Goal: Transaction & Acquisition: Purchase product/service

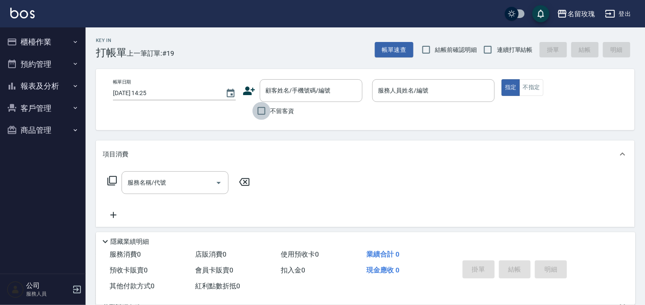
click at [264, 110] on input "不留客資" at bounding box center [262, 111] width 18 height 18
checkbox input "true"
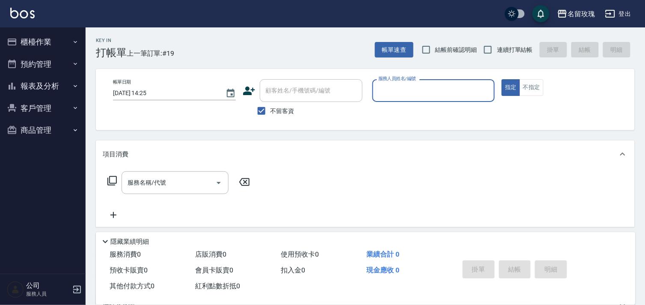
click at [434, 93] on input "服務人員姓名/編號" at bounding box center [433, 90] width 115 height 15
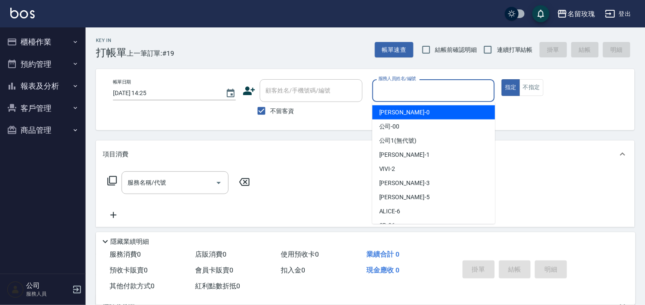
click at [623, 9] on button "登出" at bounding box center [618, 14] width 33 height 16
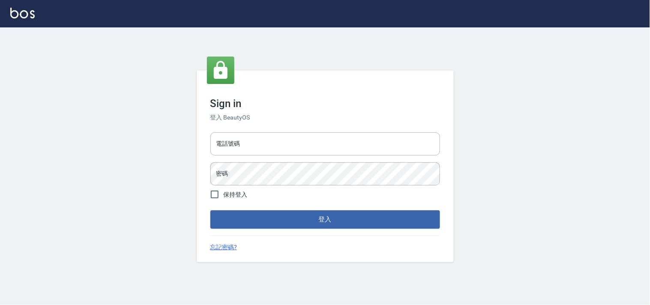
type input "28261007"
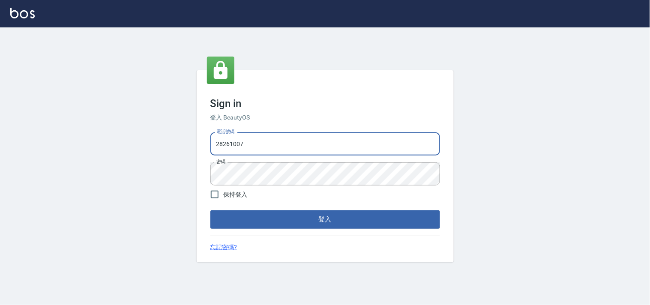
type input "28362778"
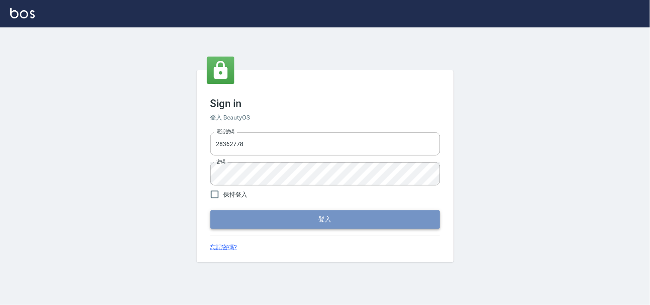
click at [294, 226] on button "登入" at bounding box center [325, 219] width 230 height 18
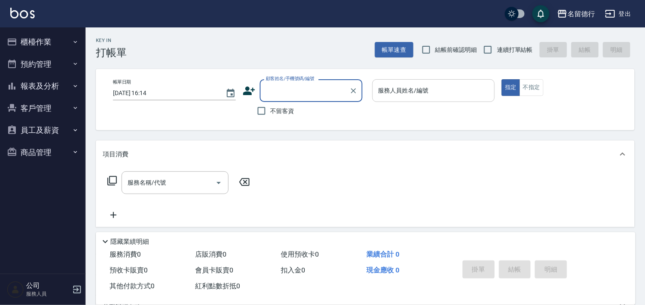
click at [403, 95] on input "服務人員姓名/編號" at bounding box center [433, 90] width 115 height 15
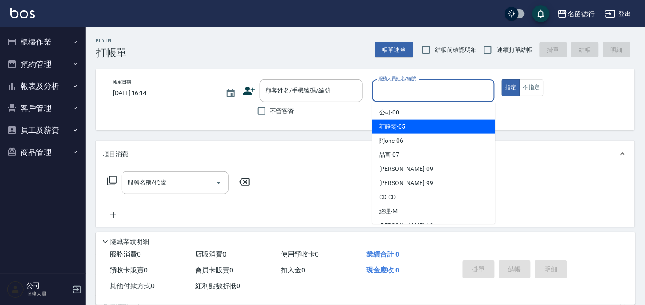
click at [403, 126] on span "[PERSON_NAME]-05" at bounding box center [392, 126] width 27 height 9
type input "[PERSON_NAME]-05"
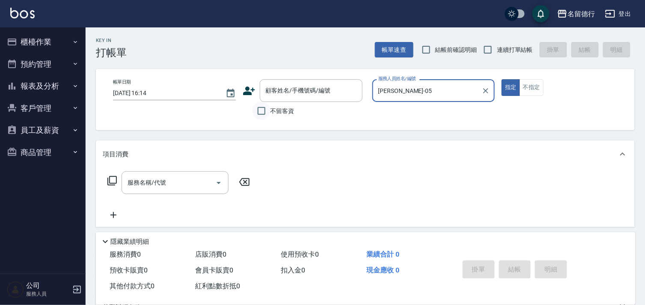
click at [260, 117] on input "不留客資" at bounding box center [262, 111] width 18 height 18
checkbox input "true"
click at [112, 179] on icon at bounding box center [112, 181] width 10 height 10
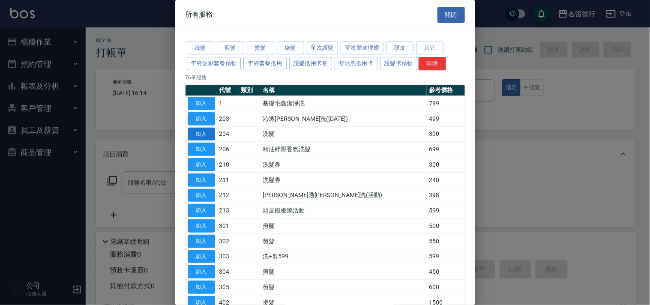
click at [208, 135] on button "加入" at bounding box center [201, 134] width 27 height 13
type input "洗髮(204)"
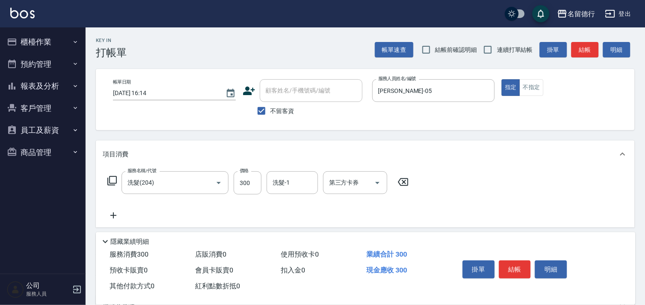
click at [109, 181] on icon at bounding box center [112, 180] width 9 height 9
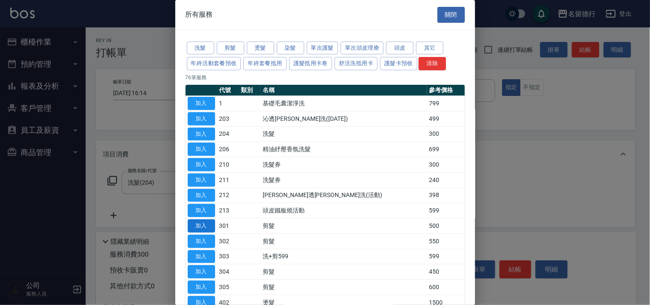
click at [205, 228] on button "加入" at bounding box center [201, 225] width 27 height 13
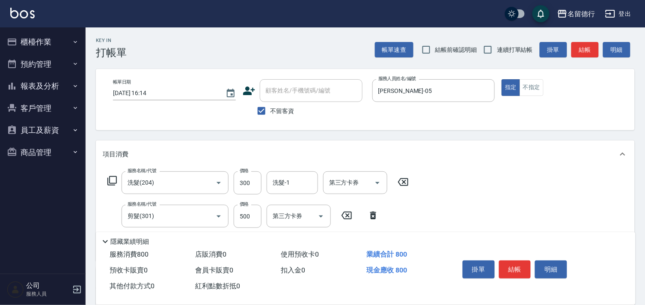
click at [113, 181] on icon at bounding box center [112, 181] width 10 height 10
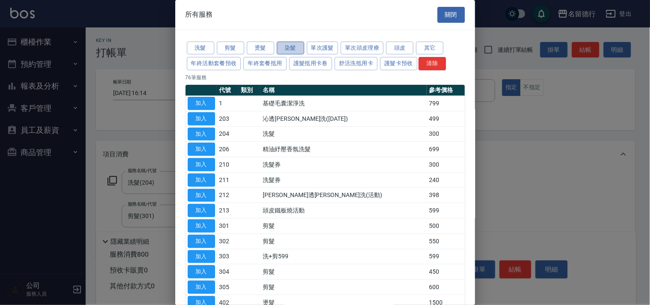
click at [293, 48] on button "染髮" at bounding box center [290, 48] width 27 height 13
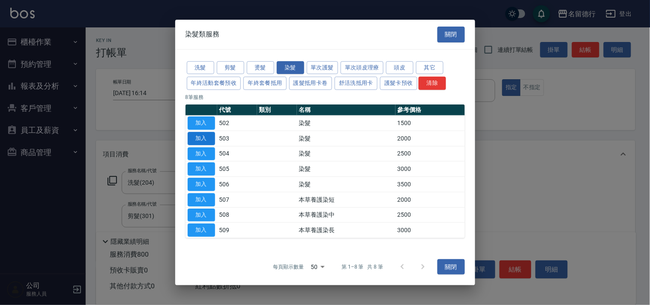
click at [203, 137] on button "加入" at bounding box center [201, 138] width 27 height 13
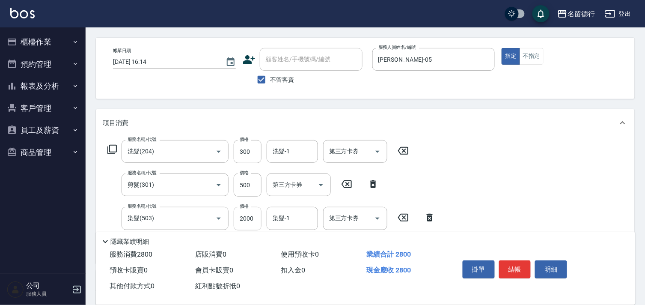
scroll to position [48, 0]
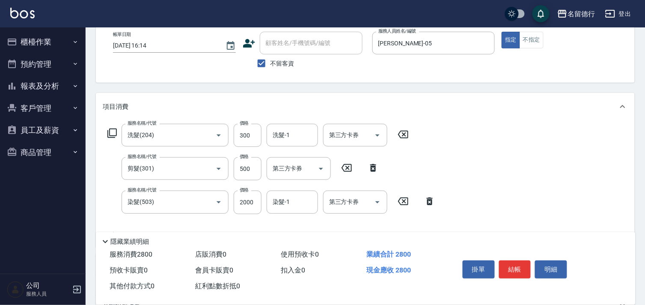
click at [373, 165] on icon at bounding box center [373, 168] width 6 height 8
type input "染髮(503)"
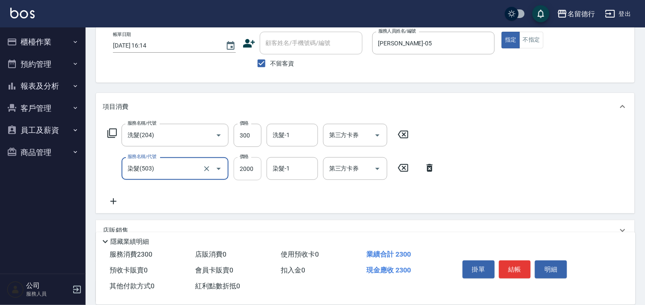
click at [248, 172] on input "2000" at bounding box center [248, 168] width 28 height 23
type input "1900"
click at [297, 133] on input "洗髮-1" at bounding box center [293, 135] width 44 height 15
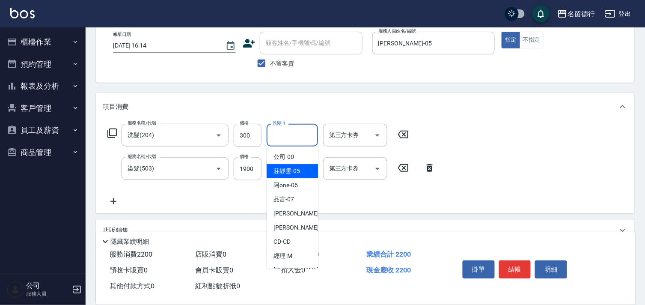
click at [295, 169] on span "[PERSON_NAME]-05" at bounding box center [287, 171] width 27 height 9
type input "[PERSON_NAME]-05"
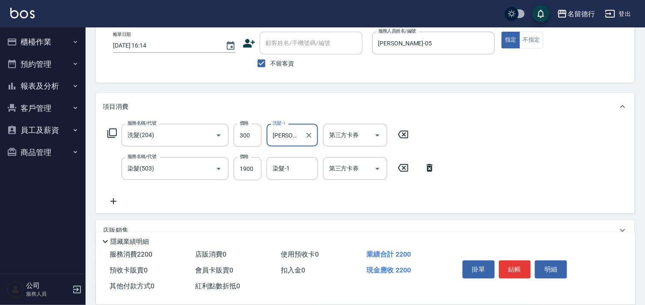
click at [295, 169] on input "染髮-1" at bounding box center [293, 168] width 44 height 15
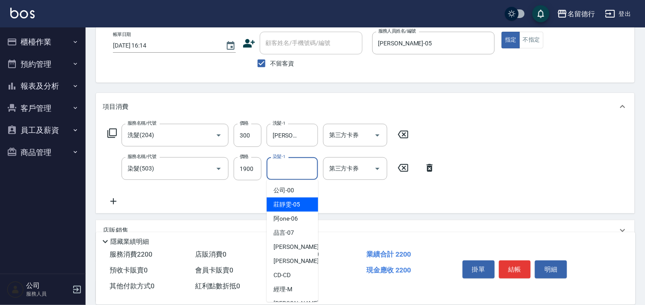
click at [298, 199] on div "[PERSON_NAME]-05" at bounding box center [292, 204] width 51 height 14
type input "[PERSON_NAME]-05"
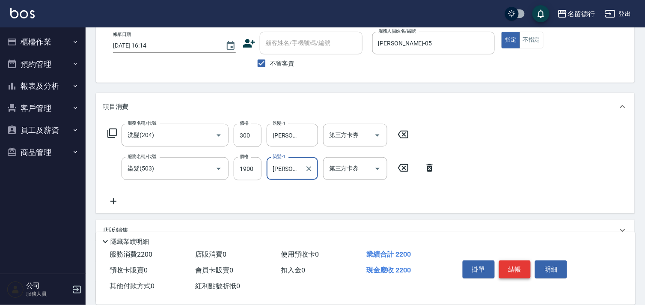
click at [523, 270] on button "結帳" at bounding box center [515, 269] width 32 height 18
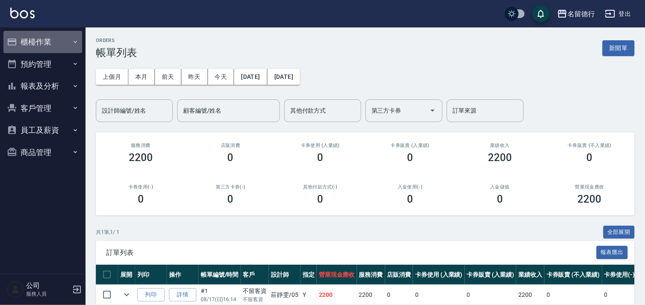
click at [44, 44] on button "櫃檯作業" at bounding box center [42, 42] width 79 height 22
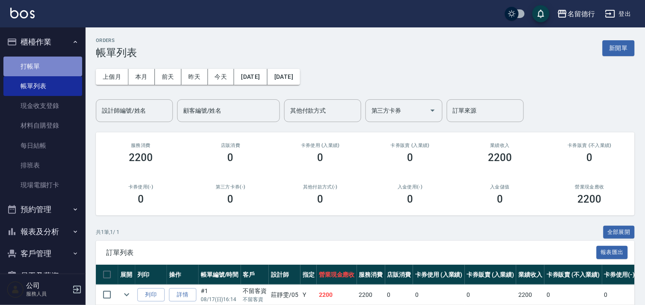
click at [52, 63] on link "打帳單" at bounding box center [42, 67] width 79 height 20
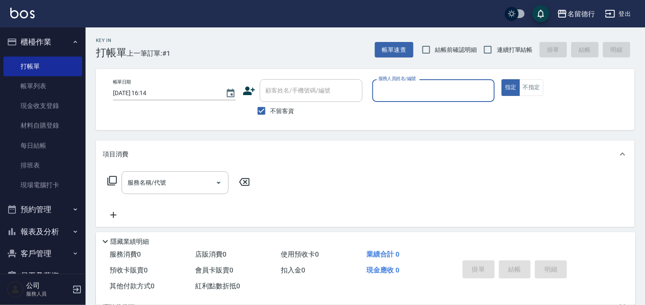
click at [427, 91] on input "服務人員姓名/編號" at bounding box center [433, 90] width 115 height 15
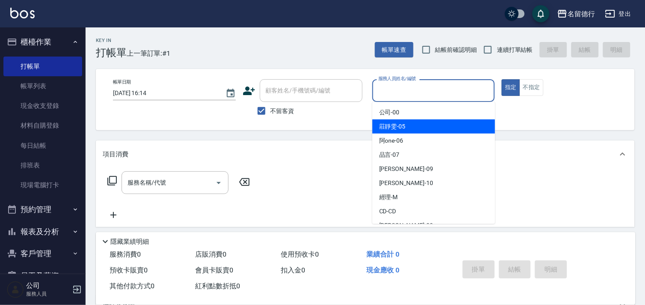
click at [421, 125] on div "[PERSON_NAME]-05" at bounding box center [434, 126] width 123 height 14
type input "[PERSON_NAME]-05"
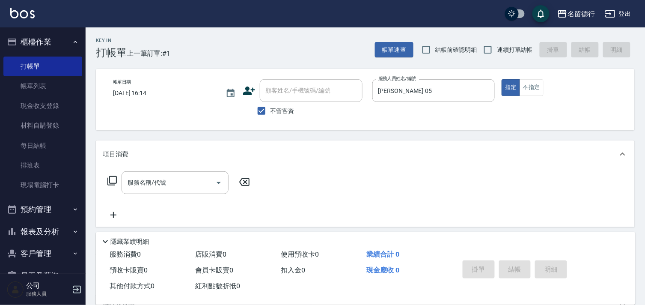
click at [106, 183] on div "服務名稱/代號 服務名稱/代號" at bounding box center [179, 182] width 152 height 23
click at [115, 182] on icon at bounding box center [112, 181] width 10 height 10
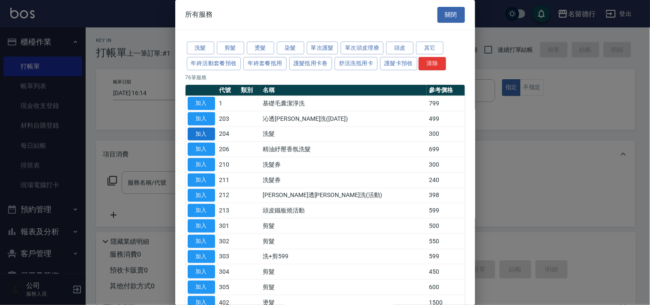
click at [201, 135] on button "加入" at bounding box center [201, 134] width 27 height 13
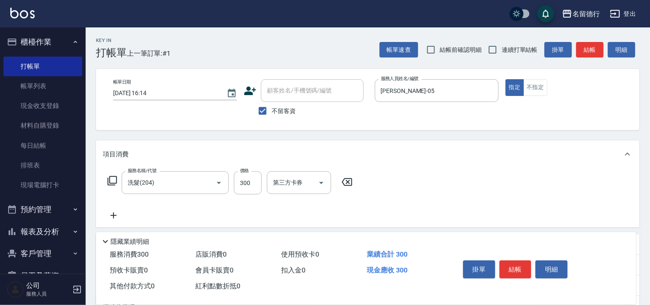
type input "洗髮(204)"
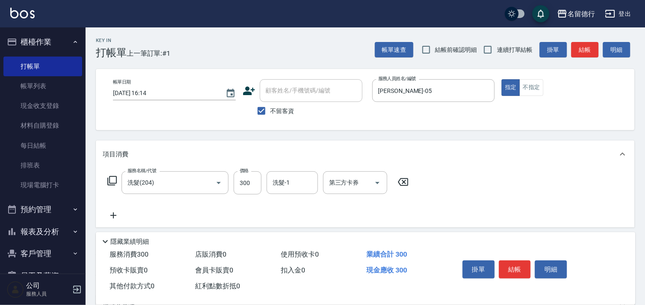
click at [114, 185] on icon at bounding box center [112, 180] width 9 height 9
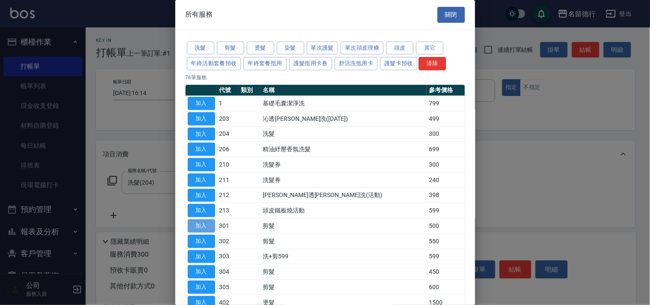
click at [204, 225] on button "加入" at bounding box center [201, 225] width 27 height 13
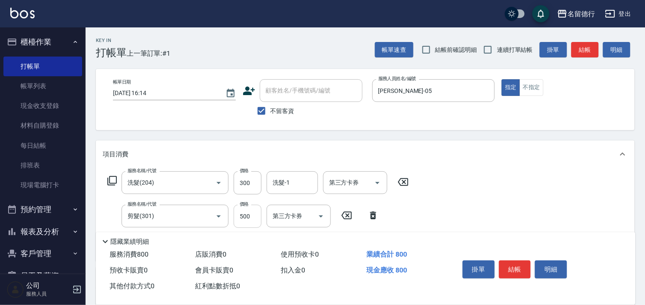
click at [250, 213] on input "500" at bounding box center [248, 216] width 28 height 23
click at [273, 191] on div "洗髮-1" at bounding box center [292, 182] width 51 height 23
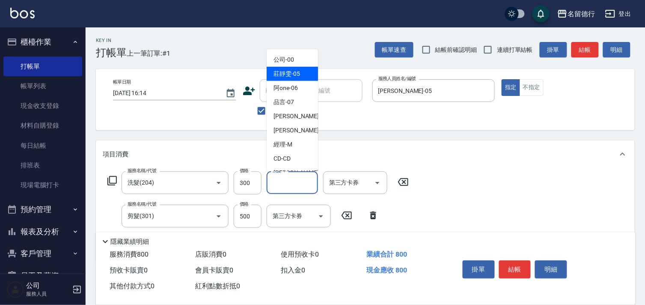
click at [296, 66] on div "公司 -00" at bounding box center [292, 60] width 51 height 14
click at [286, 182] on input "公司-00" at bounding box center [286, 182] width 31 height 15
click at [294, 73] on span "[PERSON_NAME]-05" at bounding box center [287, 73] width 27 height 9
type input "[PERSON_NAME]-05"
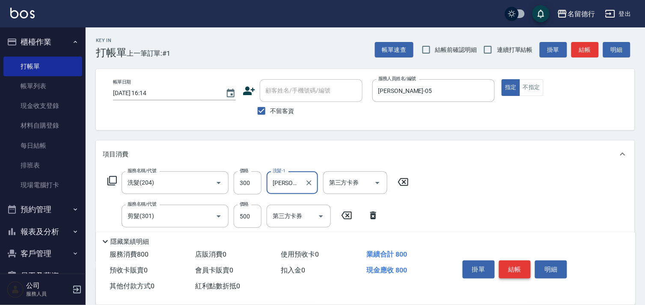
click at [508, 260] on button "結帳" at bounding box center [515, 269] width 32 height 18
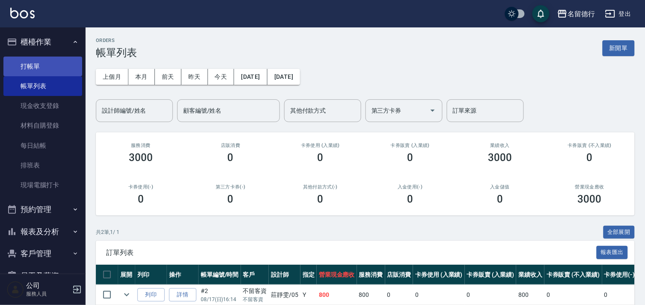
click at [37, 66] on link "打帳單" at bounding box center [42, 67] width 79 height 20
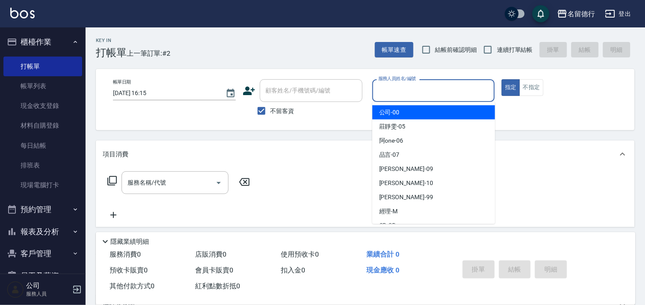
click at [412, 92] on input "服務人員姓名/編號" at bounding box center [433, 90] width 115 height 15
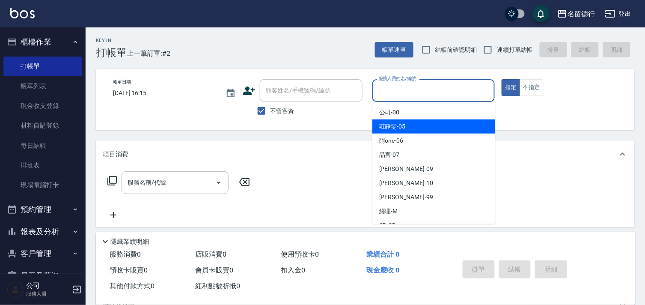
click at [415, 130] on div "[PERSON_NAME]-05" at bounding box center [434, 126] width 123 height 14
type input "[PERSON_NAME]-05"
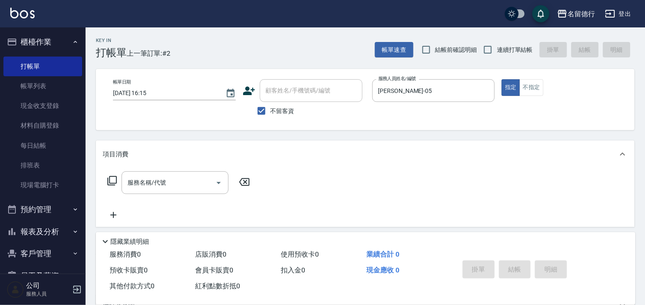
click at [114, 181] on icon at bounding box center [112, 181] width 10 height 10
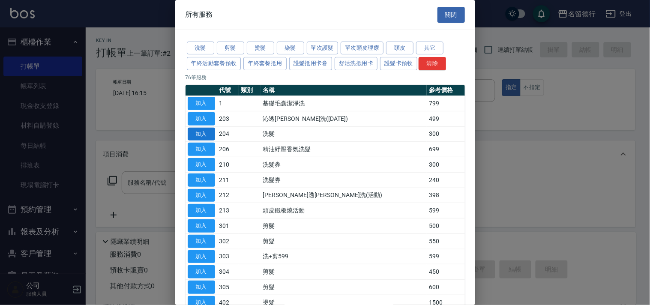
click at [201, 135] on button "加入" at bounding box center [201, 134] width 27 height 13
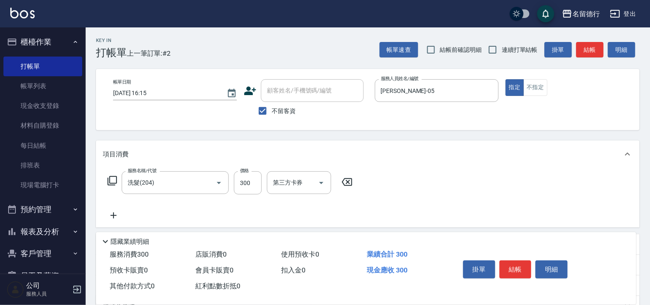
type input "洗髮(204)"
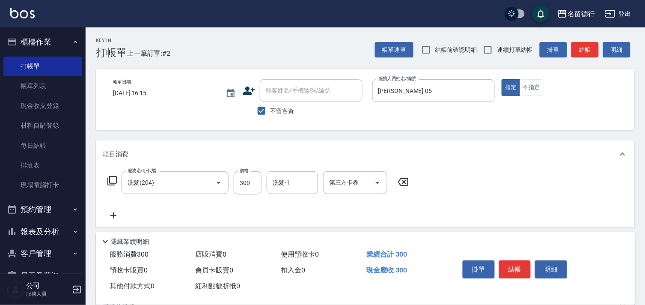
click at [111, 182] on icon at bounding box center [112, 181] width 10 height 10
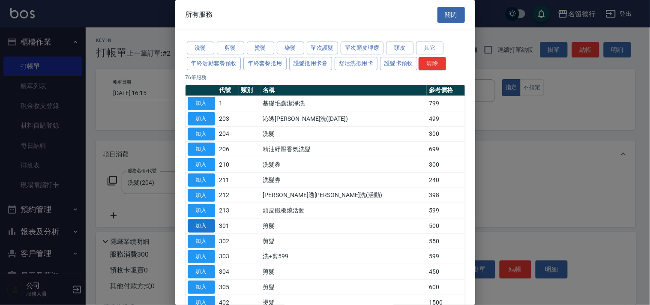
click at [207, 231] on button "加入" at bounding box center [201, 225] width 27 height 13
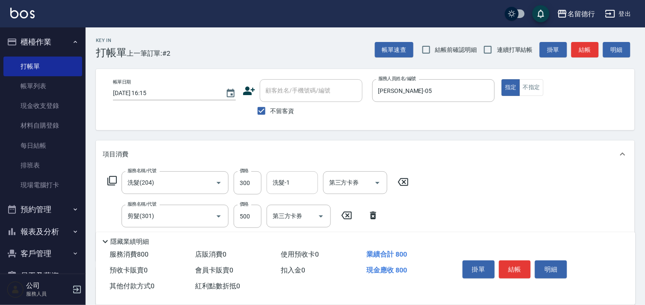
click at [283, 185] on div "洗髮-1 洗髮-1" at bounding box center [292, 182] width 51 height 23
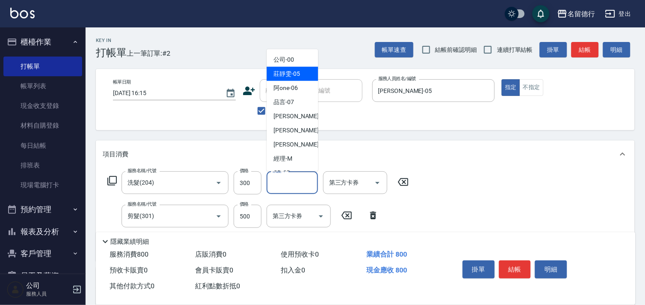
click at [279, 73] on span "[PERSON_NAME]-05" at bounding box center [287, 73] width 27 height 9
type input "[PERSON_NAME]-05"
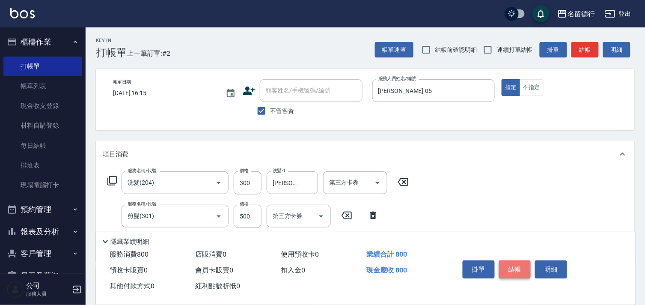
click at [514, 268] on button "結帳" at bounding box center [515, 269] width 32 height 18
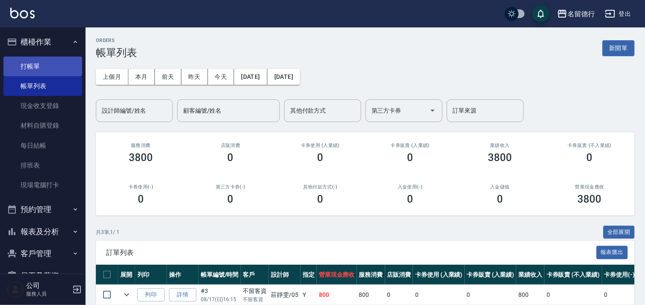
click at [36, 63] on link "打帳單" at bounding box center [42, 67] width 79 height 20
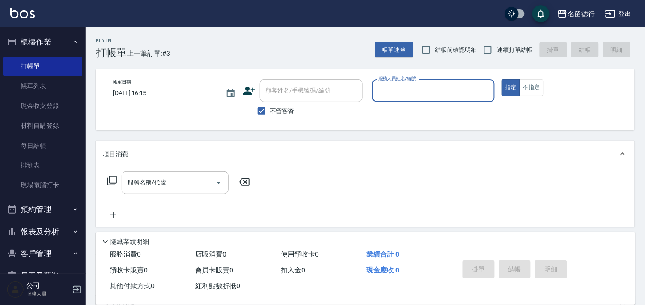
click at [395, 96] on input "服務人員姓名/編號" at bounding box center [433, 90] width 115 height 15
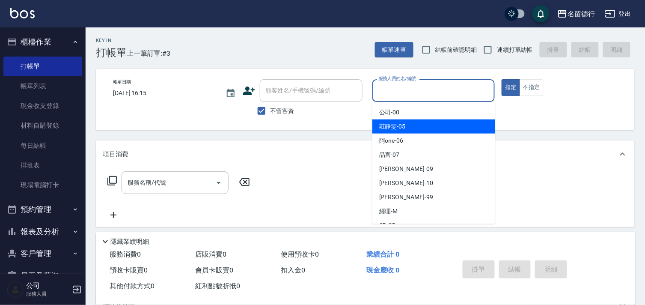
click at [403, 124] on span "[PERSON_NAME]-05" at bounding box center [392, 126] width 27 height 9
type input "[PERSON_NAME]-05"
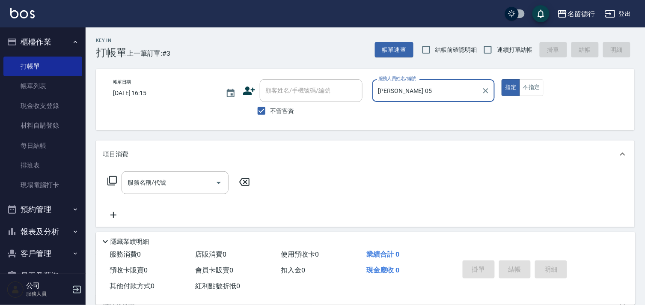
click at [115, 181] on icon at bounding box center [112, 181] width 10 height 10
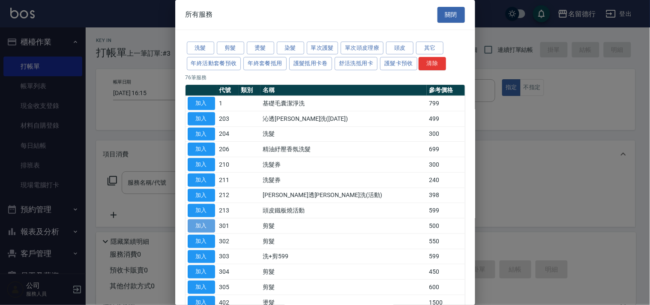
click at [198, 228] on button "加入" at bounding box center [201, 225] width 27 height 13
type input "剪髮(301)"
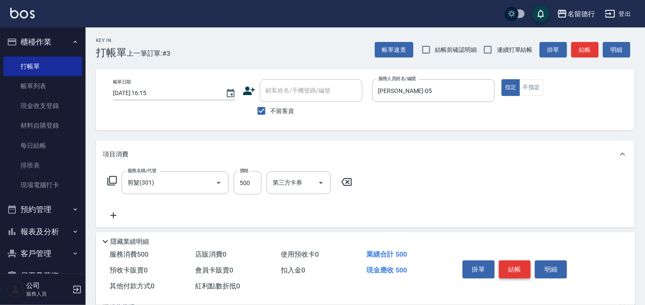
click at [514, 272] on button "結帳" at bounding box center [515, 269] width 32 height 18
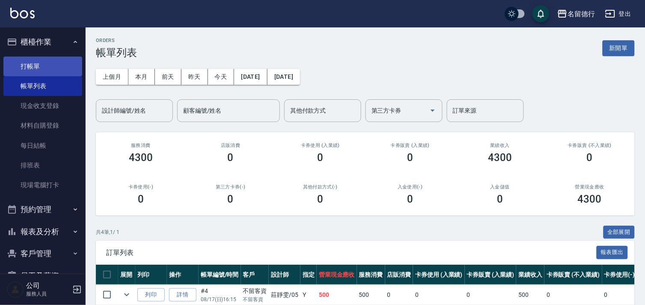
click at [31, 61] on link "打帳單" at bounding box center [42, 67] width 79 height 20
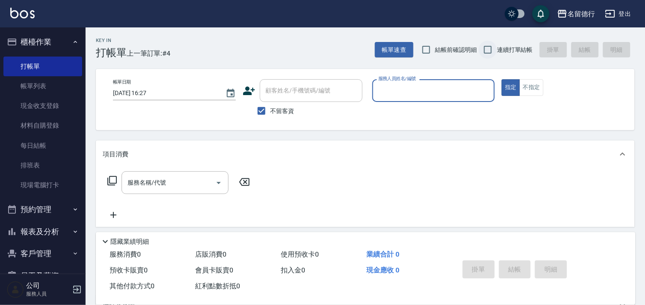
click at [487, 49] on input "連續打單結帳" at bounding box center [488, 50] width 18 height 18
checkbox input "true"
click at [264, 108] on input "不留客資" at bounding box center [262, 111] width 18 height 18
checkbox input "false"
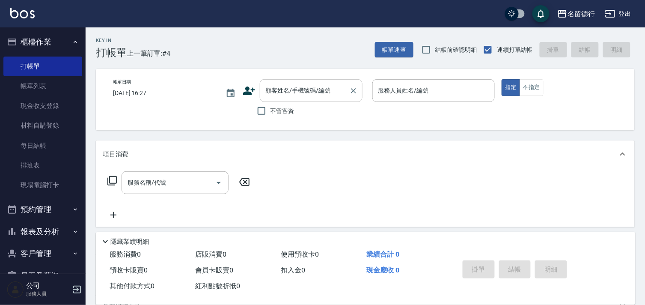
click at [268, 96] on input "顧客姓名/手機號碼/編號" at bounding box center [305, 90] width 82 height 15
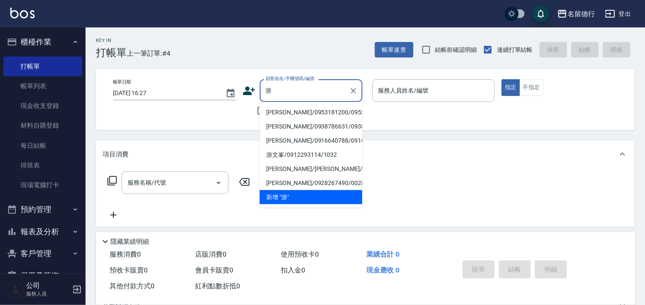
click at [277, 119] on li "[PERSON_NAME]/0953181200/0953181200" at bounding box center [311, 112] width 103 height 14
type input "[PERSON_NAME]/0953181200/0953181200"
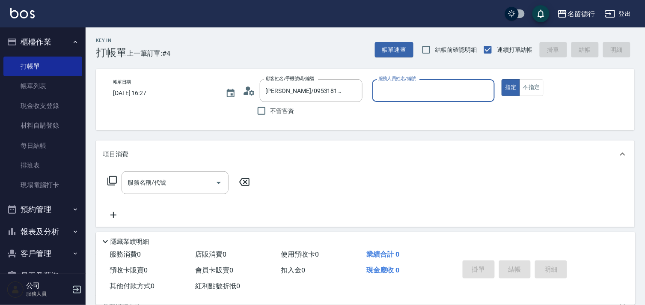
type input "[PERSON_NAME]-10"
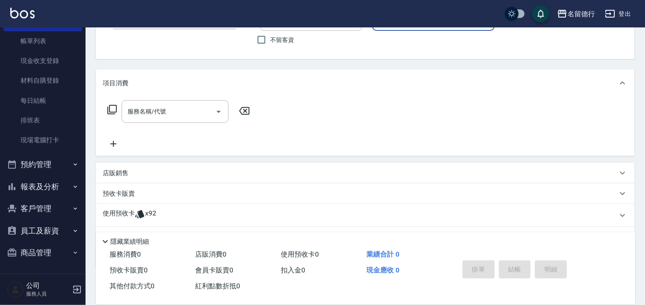
scroll to position [115, 0]
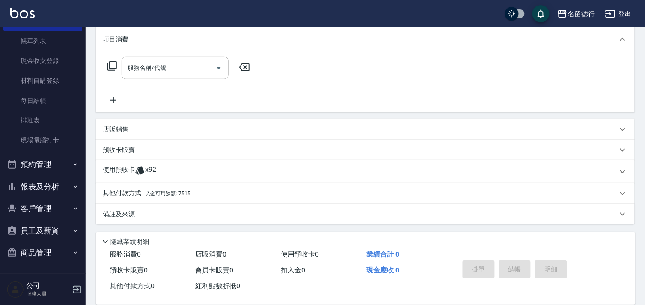
click at [128, 174] on p "使用預收卡" at bounding box center [119, 171] width 32 height 13
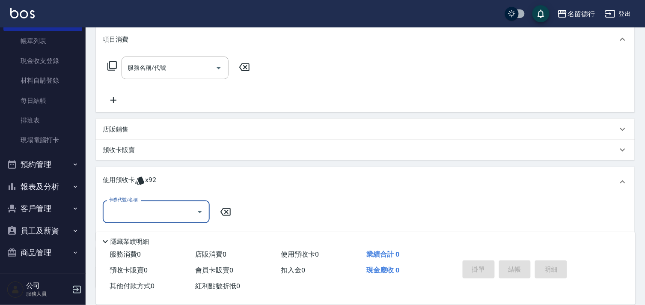
scroll to position [0, 0]
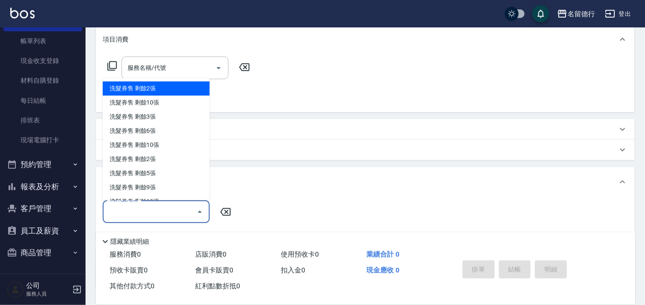
click at [118, 212] on input "卡券代號/名稱" at bounding box center [150, 211] width 87 height 15
click at [149, 83] on div "洗髮券售 剩餘2張" at bounding box center [156, 89] width 107 height 14
type input "洗髮券售"
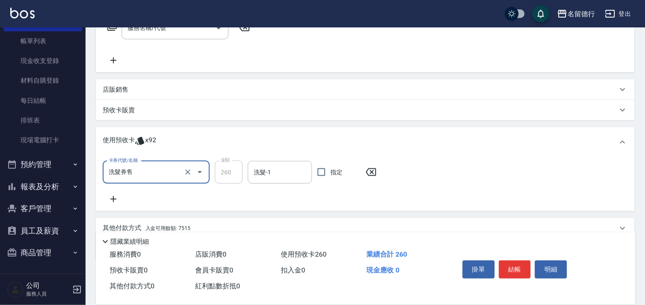
scroll to position [190, 0]
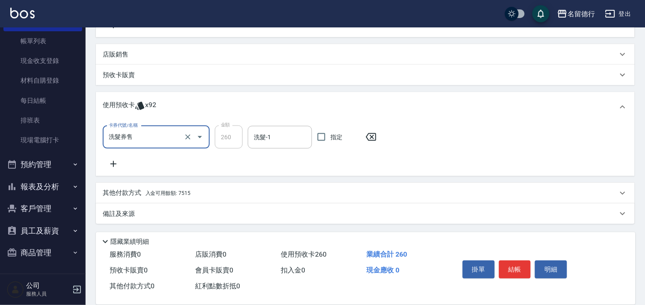
click at [126, 136] on input "洗髮券售" at bounding box center [144, 137] width 75 height 15
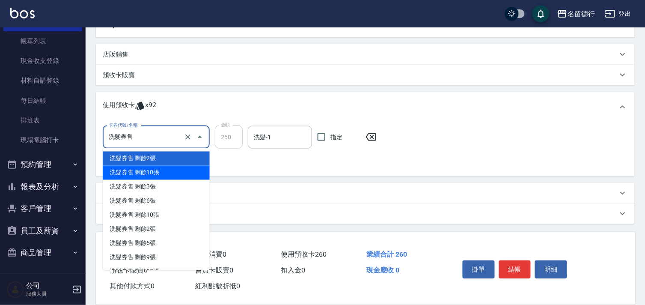
click at [131, 170] on div "洗髮券售 剩餘10張" at bounding box center [156, 173] width 107 height 14
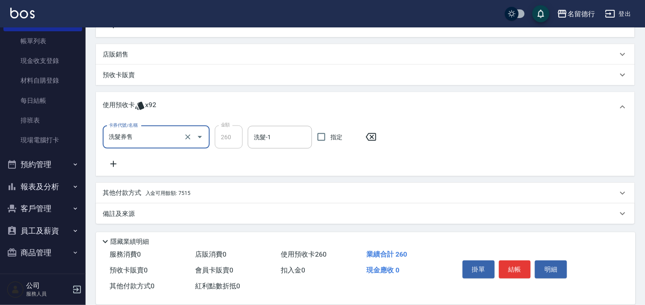
click at [129, 140] on input "洗髮券售" at bounding box center [144, 137] width 75 height 15
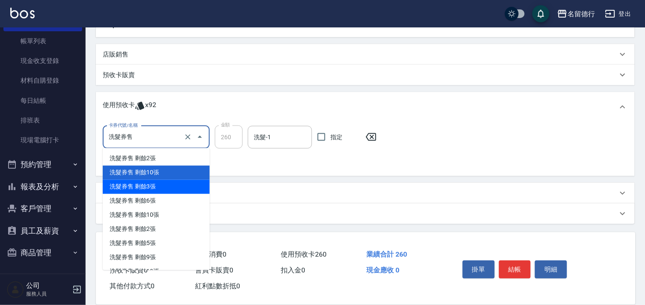
click at [131, 182] on div "洗髮券售 剩餘3張" at bounding box center [156, 187] width 107 height 14
type input "300"
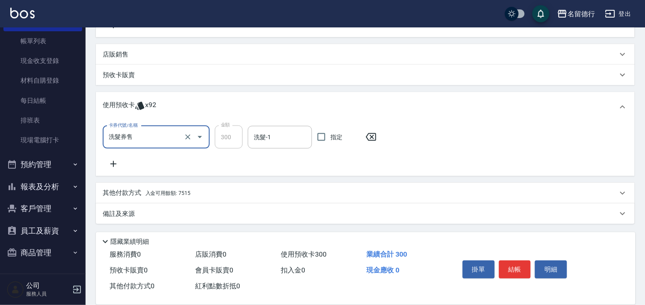
click at [114, 164] on icon at bounding box center [113, 164] width 21 height 10
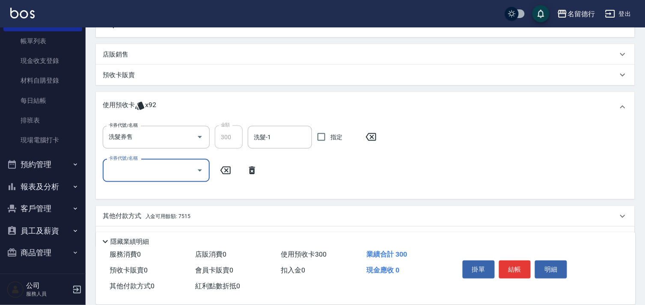
click at [121, 173] on input "卡券代號/名稱" at bounding box center [150, 170] width 87 height 15
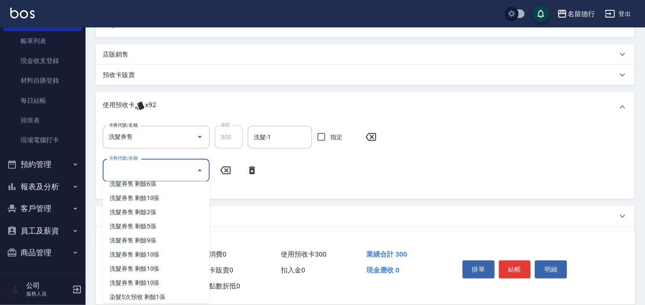
scroll to position [97, 0]
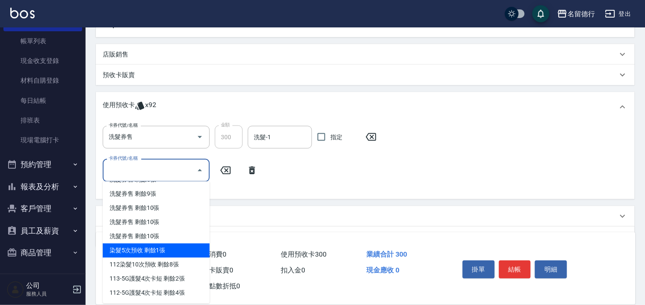
click at [131, 246] on div "染髮5次預收 剩餘1張" at bounding box center [156, 251] width 107 height 14
type input "染髮5次預收"
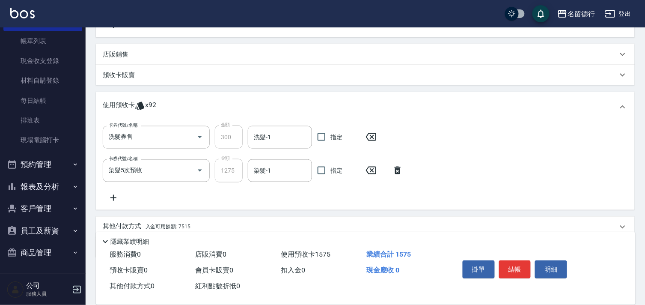
click at [111, 200] on icon at bounding box center [113, 198] width 21 height 10
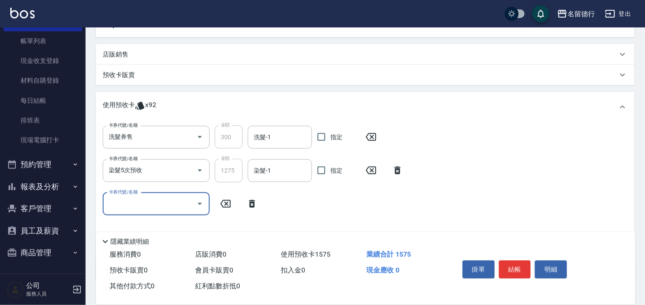
click at [111, 200] on input "卡券代號/名稱" at bounding box center [150, 204] width 87 height 15
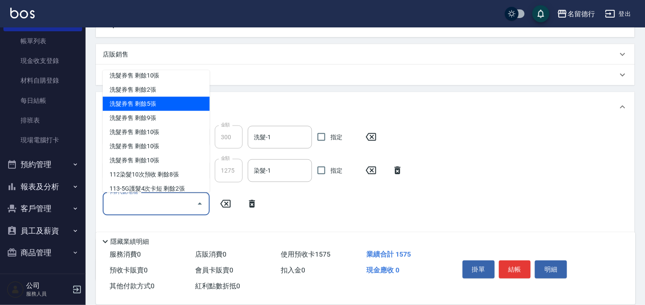
scroll to position [83, 0]
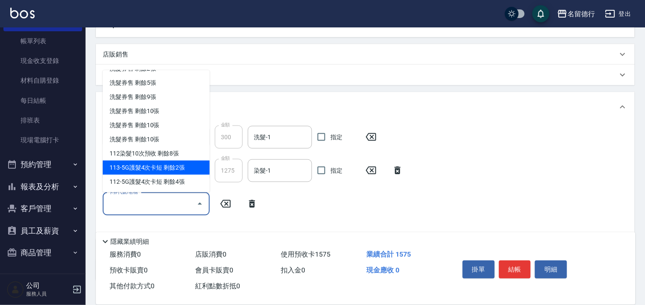
click at [158, 164] on div "113-5G護髮4次卡短 剩餘2張" at bounding box center [156, 168] width 107 height 14
type input "113-5G護髮4次卡短"
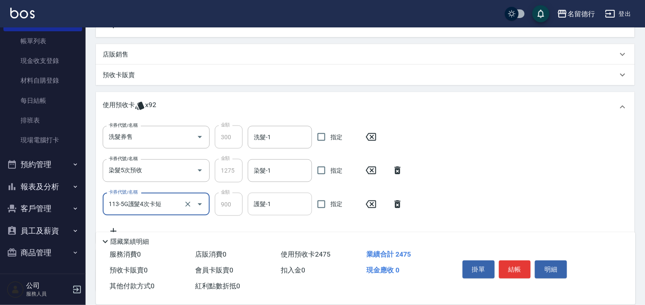
click at [259, 206] on div "護髮-1 護髮-1" at bounding box center [280, 204] width 64 height 23
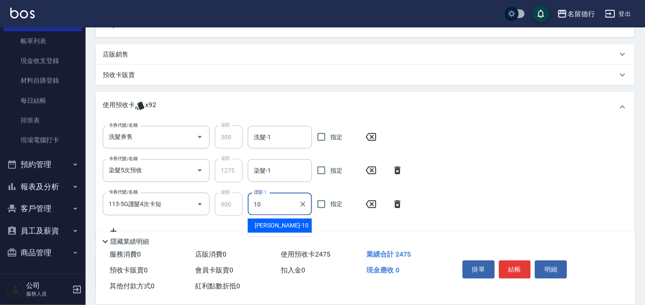
type input "[PERSON_NAME]-10"
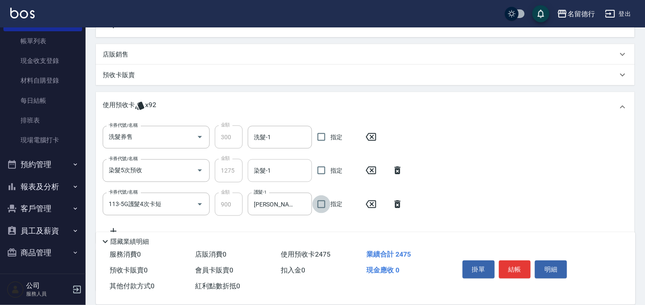
click at [266, 176] on input "染髮-1" at bounding box center [280, 170] width 57 height 15
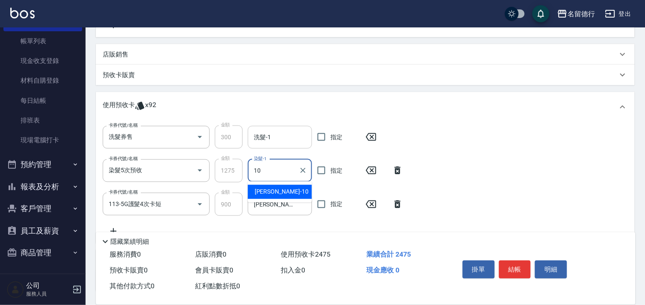
type input "[PERSON_NAME]-10"
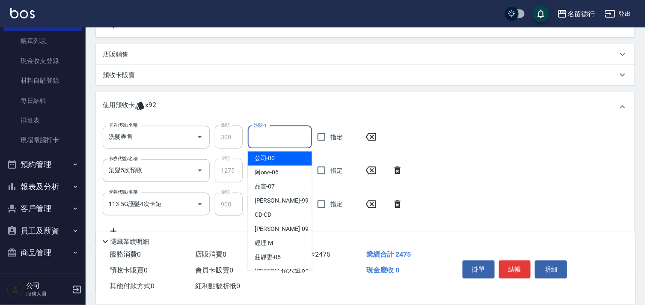
click at [266, 130] on div "洗髮-1 洗髮-1" at bounding box center [280, 137] width 64 height 23
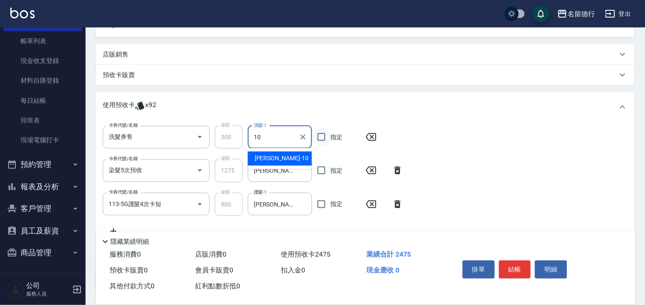
type input "[PERSON_NAME]-10"
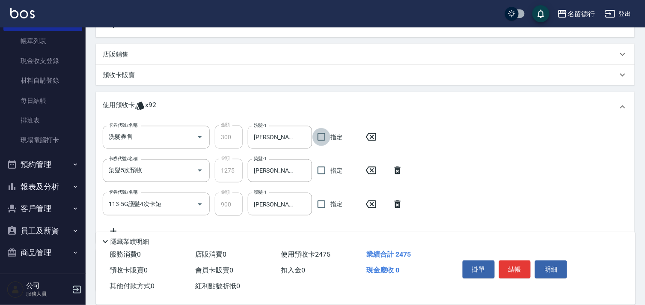
click at [323, 136] on input "指定" at bounding box center [322, 137] width 18 height 18
checkbox input "true"
click at [320, 172] on input "指定" at bounding box center [322, 170] width 18 height 18
checkbox input "true"
click at [320, 201] on input "指定" at bounding box center [322, 204] width 18 height 18
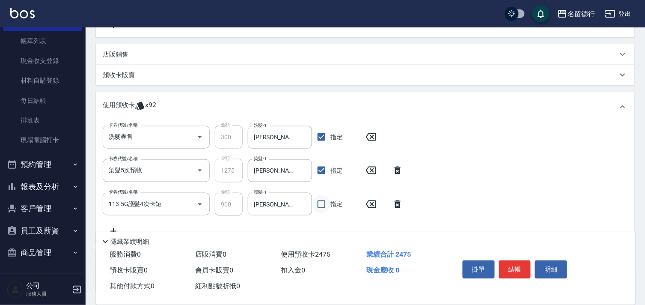
checkbox input "true"
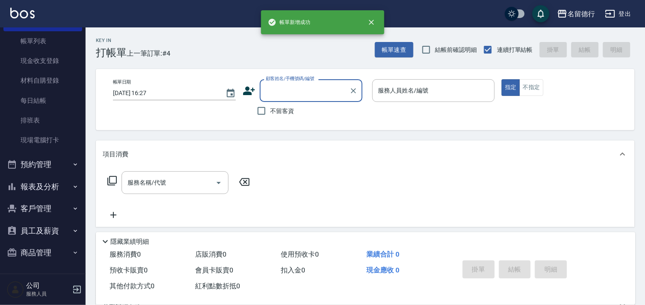
scroll to position [0, 0]
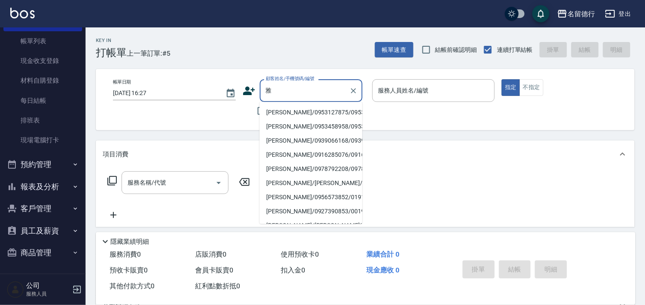
click at [278, 116] on li "[PERSON_NAME]/0953127875/0953127875" at bounding box center [311, 112] width 103 height 14
type input "[PERSON_NAME]/0953127875/0953127875"
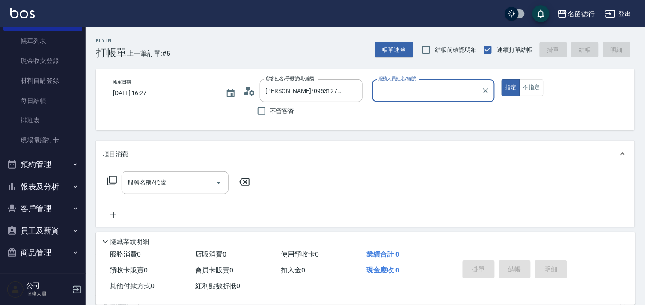
type input "[PERSON_NAME]-10"
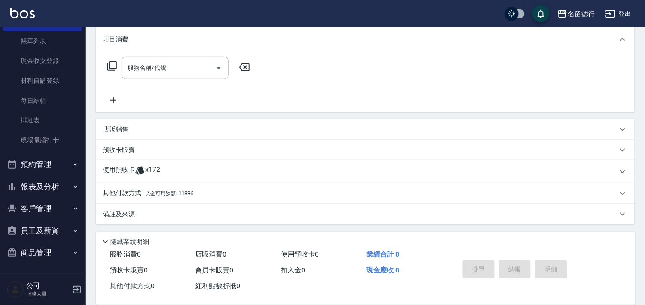
click at [149, 170] on span "x172" at bounding box center [152, 171] width 15 height 13
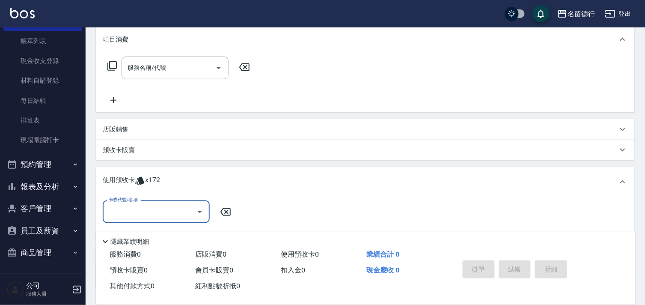
scroll to position [0, 0]
click at [147, 212] on input "卡券代號/名稱" at bounding box center [150, 211] width 87 height 15
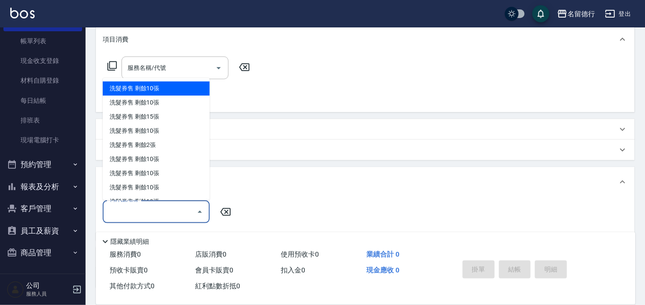
click at [129, 88] on div "洗髮券售 剩餘10張" at bounding box center [156, 89] width 107 height 14
type input "洗髮券售"
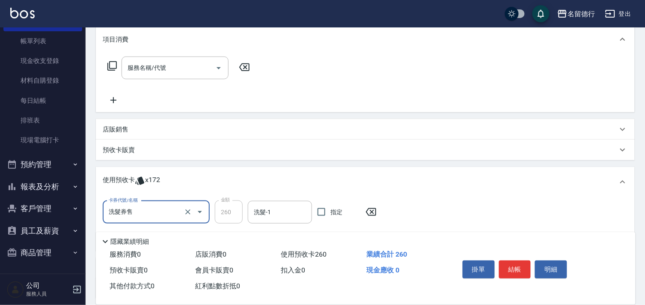
click at [132, 209] on input "洗髮券售" at bounding box center [144, 212] width 75 height 15
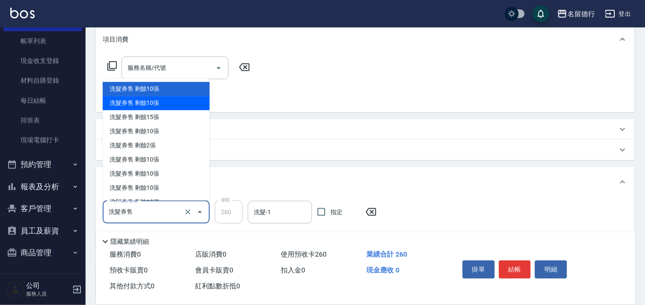
click at [137, 99] on div "洗髮券售 剩餘10張" at bounding box center [156, 103] width 107 height 14
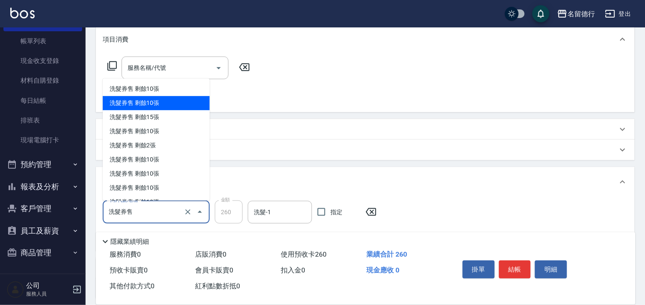
click at [149, 212] on input "洗髮券售" at bounding box center [144, 212] width 75 height 15
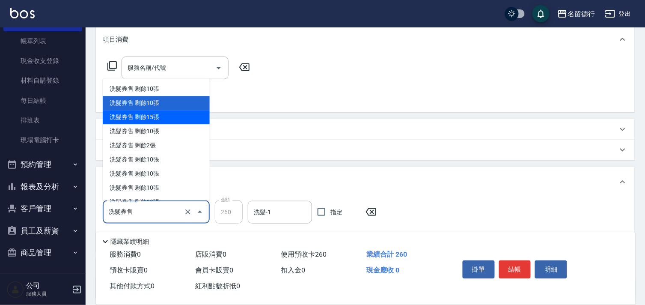
click at [135, 116] on div "洗髮券售 剩餘15張" at bounding box center [156, 118] width 107 height 14
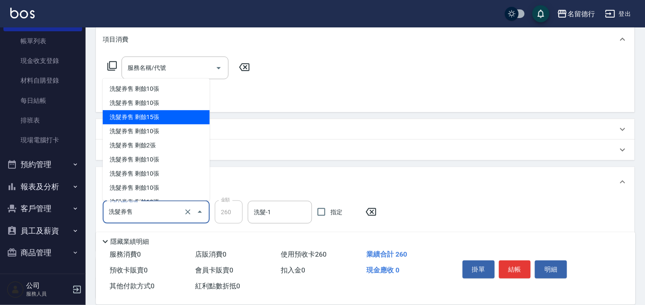
click at [144, 205] on input "洗髮券售" at bounding box center [144, 212] width 75 height 15
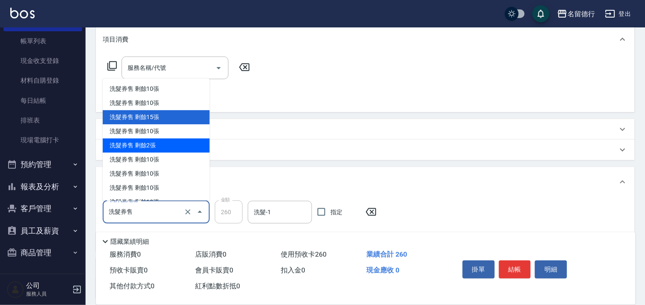
click at [142, 141] on div "洗髮券售 剩餘2張" at bounding box center [156, 146] width 107 height 14
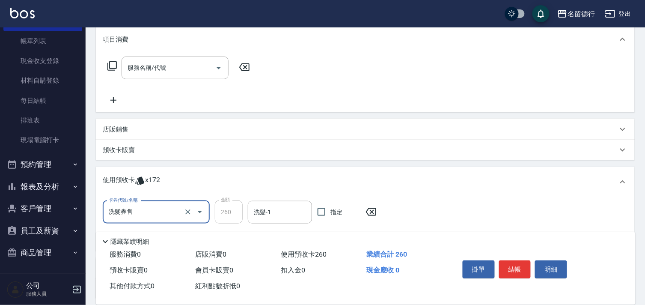
click at [148, 212] on input "洗髮券售" at bounding box center [144, 212] width 75 height 15
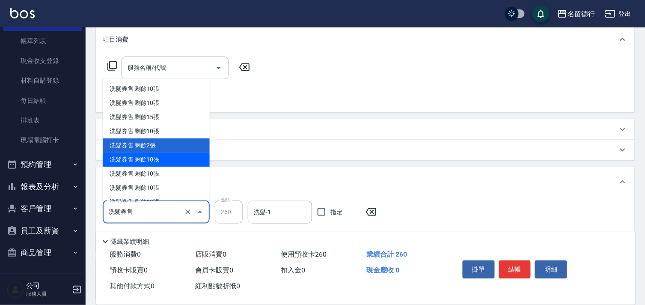
click at [128, 153] on div "洗髮券售 剩餘10張" at bounding box center [156, 160] width 107 height 14
click at [131, 212] on input "洗髮券售" at bounding box center [144, 212] width 75 height 15
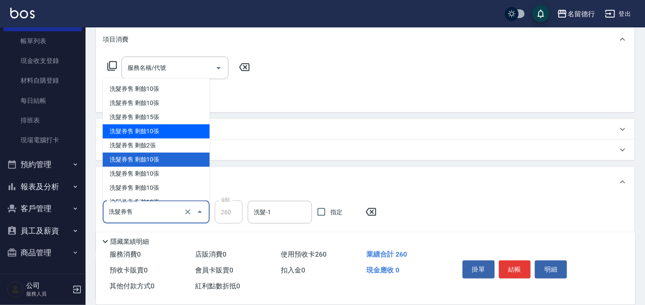
click at [137, 131] on div "洗髮券售 剩餘10張" at bounding box center [156, 132] width 107 height 14
type input "300"
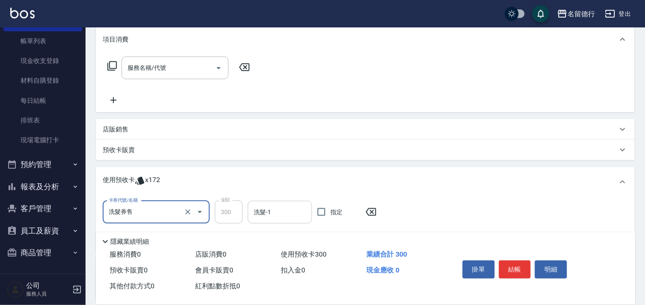
click at [270, 214] on div "洗髮-1 洗髮-1" at bounding box center [280, 212] width 64 height 23
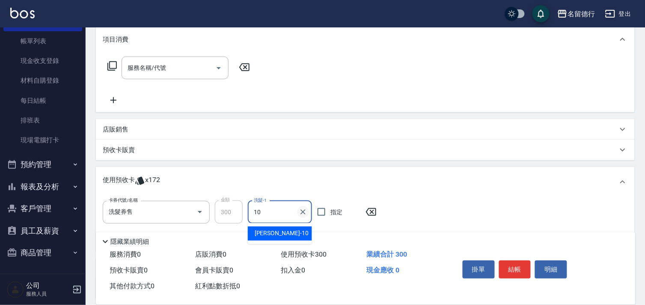
type input "[PERSON_NAME]-10"
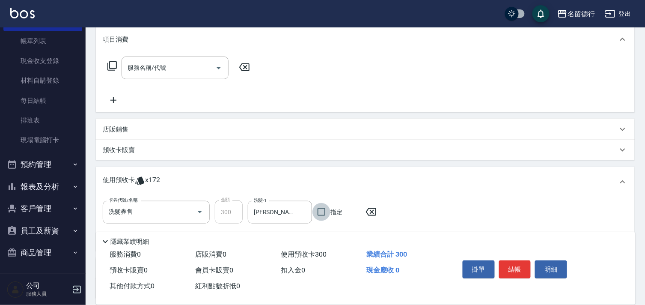
click at [320, 212] on input "指定" at bounding box center [322, 212] width 18 height 18
checkbox input "true"
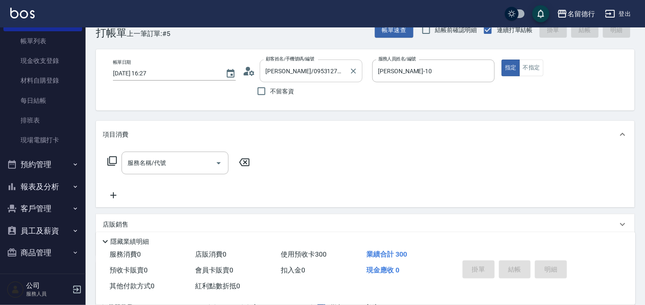
type input "[DATE] 16:28"
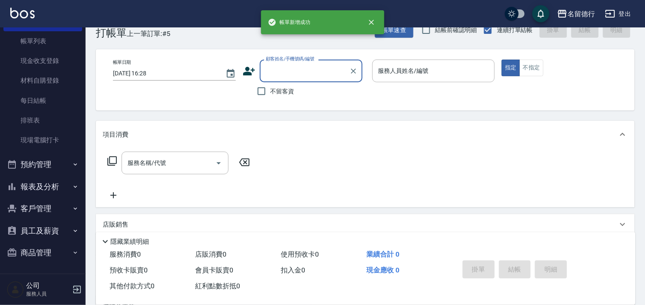
click at [265, 75] on input "顧客姓名/手機號碼/編號" at bounding box center [305, 70] width 82 height 15
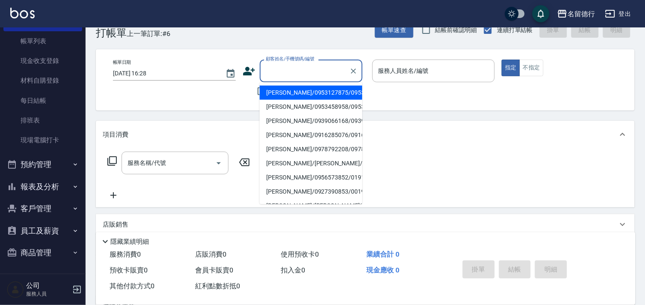
scroll to position [0, 0]
click at [272, 96] on li "[PERSON_NAME]/0953127875/0953127875" at bounding box center [311, 93] width 103 height 14
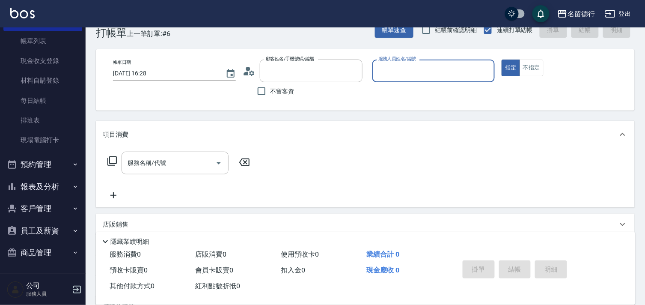
type input "[PERSON_NAME]/0953127875/0953127875"
type input "[PERSON_NAME]-10"
click at [164, 160] on div "服務名稱/代號 服務名稱/代號" at bounding box center [175, 163] width 107 height 23
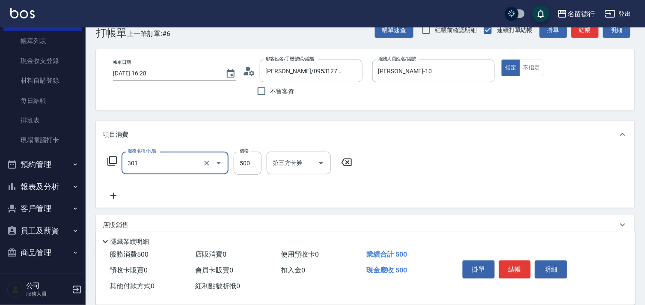
type input "剪髮(301)"
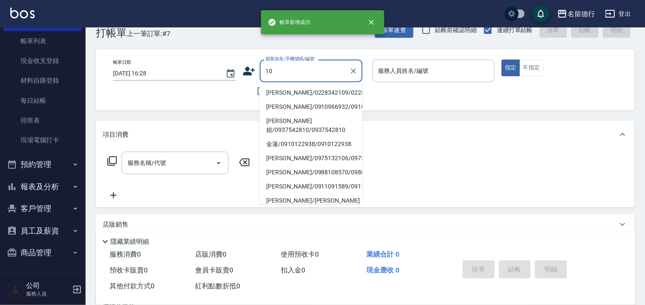
type input "1"
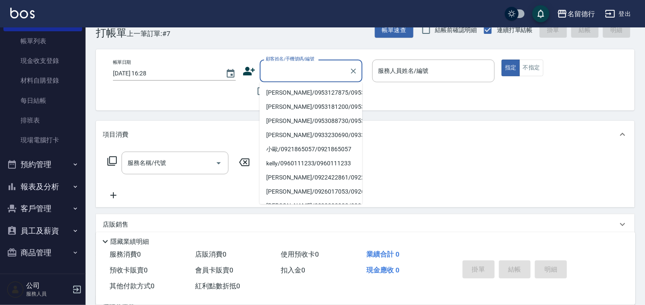
click at [277, 94] on li "[PERSON_NAME]/0953127875/0953127875" at bounding box center [311, 93] width 103 height 14
type input "[PERSON_NAME]/0953127875/0953127875"
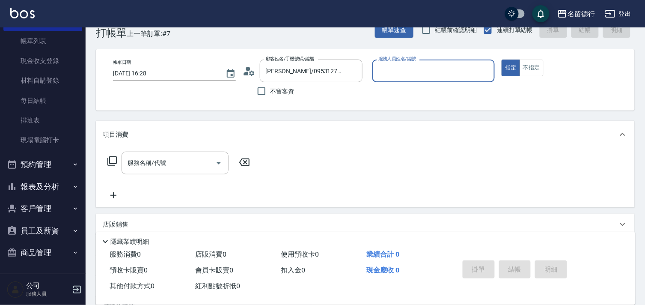
type input "[PERSON_NAME]-10"
click at [151, 161] on div "服務名稱/代號 服務名稱/代號" at bounding box center [175, 163] width 107 height 23
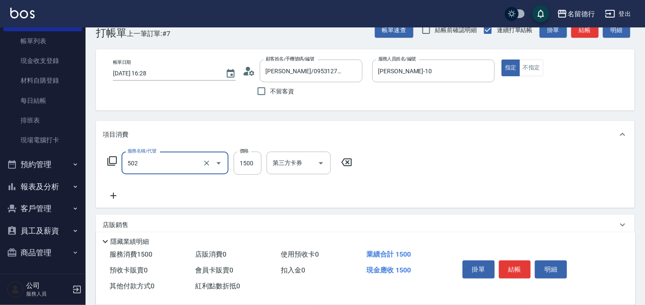
type input "染髮(502)"
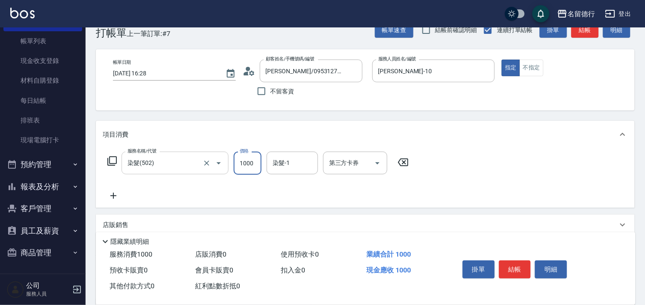
type input "1000"
type input "[PERSON_NAME]-10"
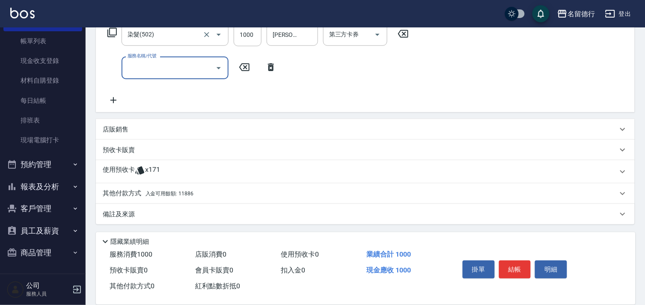
scroll to position [149, 0]
click at [135, 190] on p "其他付款方式 入金可用餘額: 11886" at bounding box center [148, 192] width 91 height 9
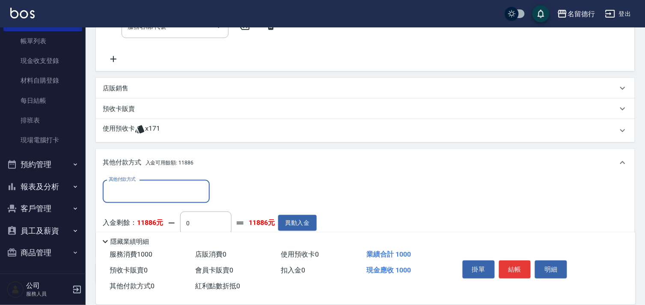
scroll to position [244, 0]
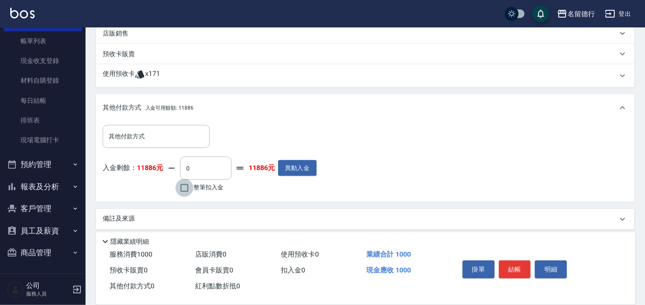
click at [184, 187] on input "整筆扣入金" at bounding box center [185, 188] width 18 height 18
checkbox input "true"
type input "1000"
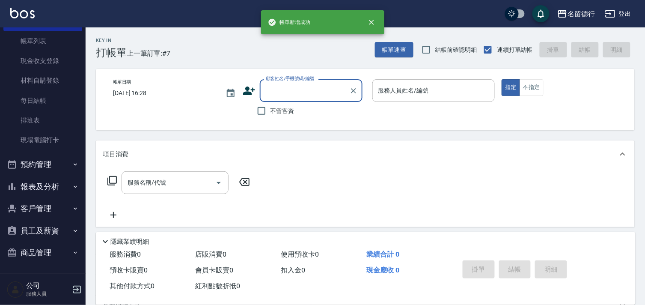
scroll to position [0, 0]
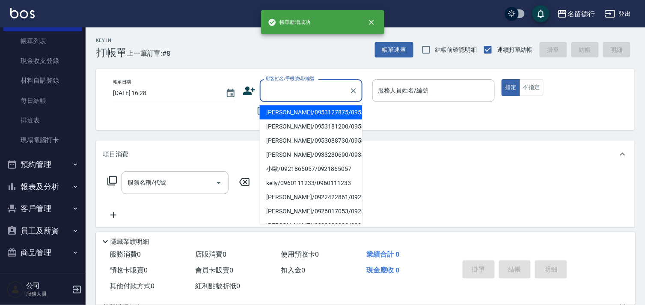
click at [272, 97] on input "顧客姓名/手機號碼/編號" at bounding box center [305, 90] width 82 height 15
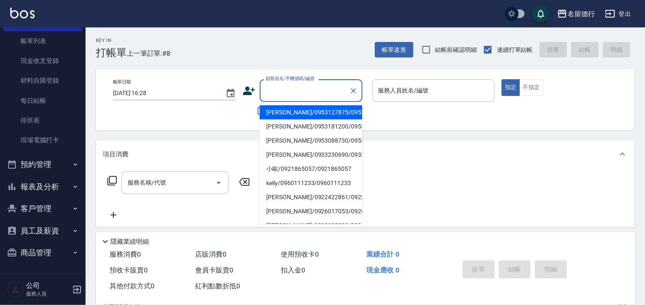
click at [281, 117] on li "[PERSON_NAME]/0953127875/0953127875" at bounding box center [311, 112] width 103 height 14
type input "[PERSON_NAME]/0953127875/0953127875"
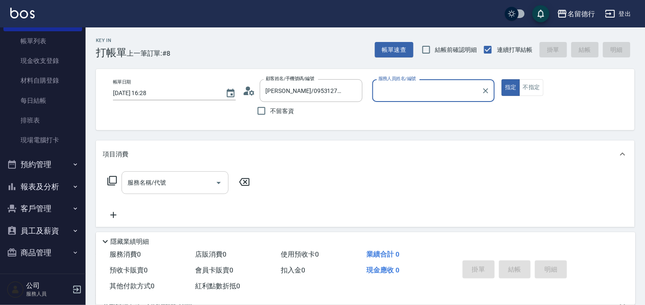
type input "[PERSON_NAME]-10"
click at [158, 183] on div "服務名稱/代號 服務名稱/代號" at bounding box center [175, 182] width 107 height 23
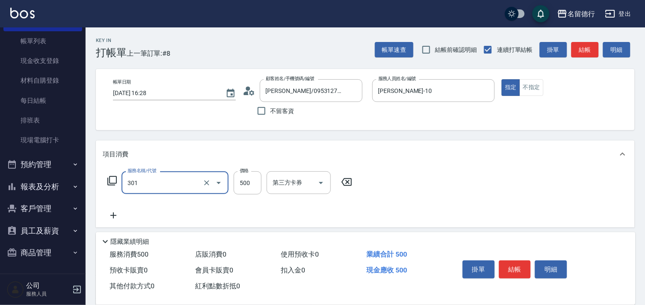
type input "剪髮(301)"
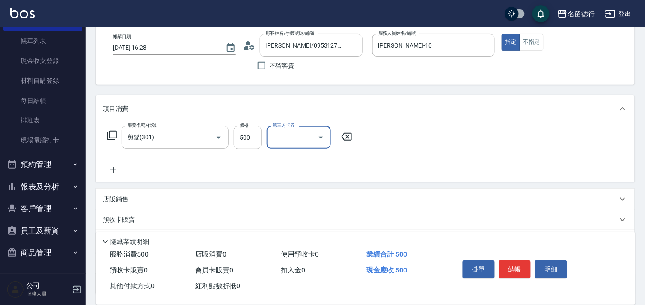
scroll to position [116, 0]
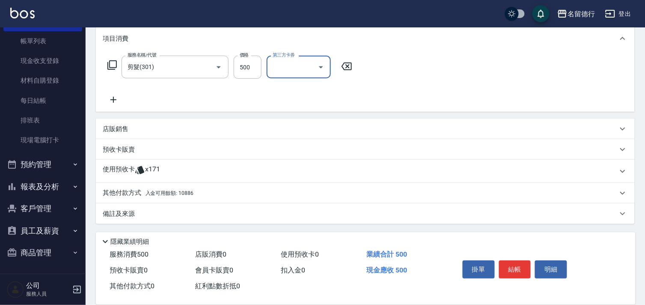
click at [147, 191] on span "入金可用餘額: 10886" at bounding box center [170, 193] width 48 height 6
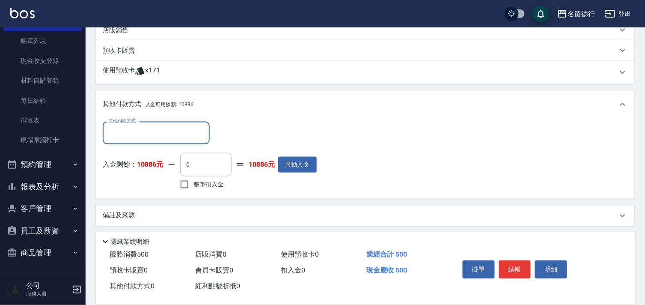
scroll to position [216, 0]
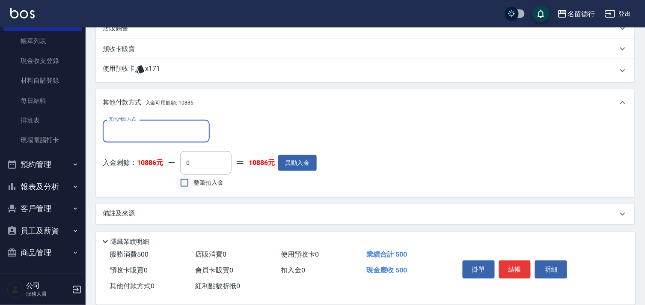
click at [184, 179] on input "整筆扣入金" at bounding box center [185, 183] width 18 height 18
checkbox input "true"
type input "500"
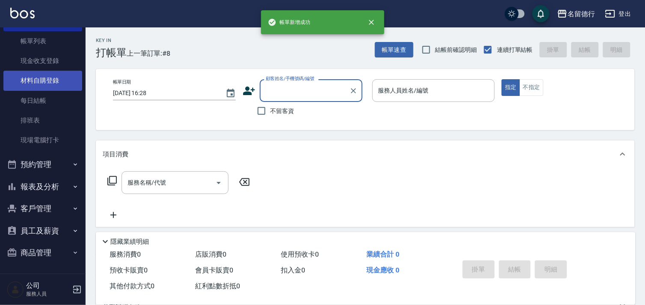
scroll to position [0, 0]
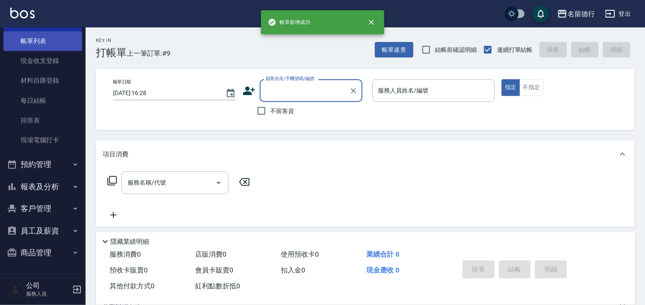
click at [41, 37] on link "帳單列表" at bounding box center [42, 41] width 79 height 20
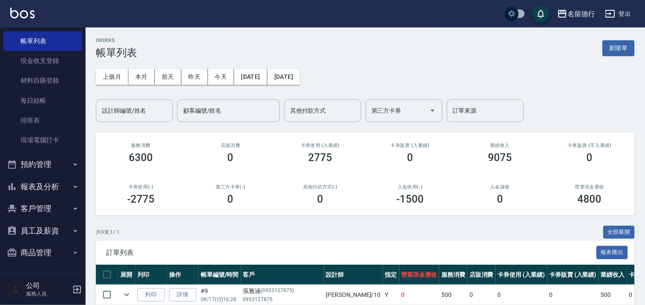
scroll to position [143, 0]
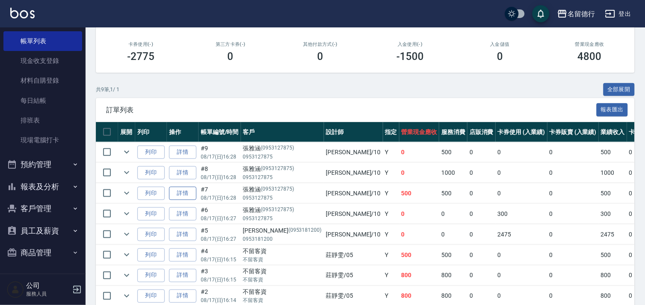
click at [174, 194] on link "詳情" at bounding box center [182, 193] width 27 height 13
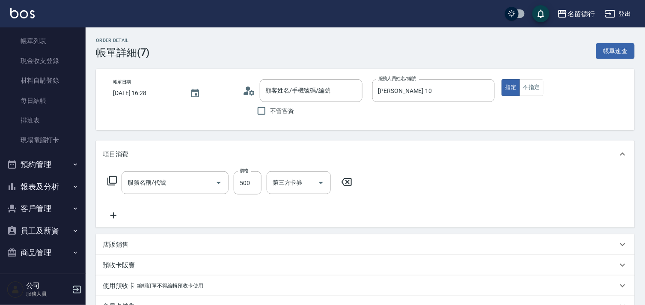
type input "[PERSON_NAME]-10"
type input "剪髮(301)"
type input "[PERSON_NAME]/0953127875/0953127875"
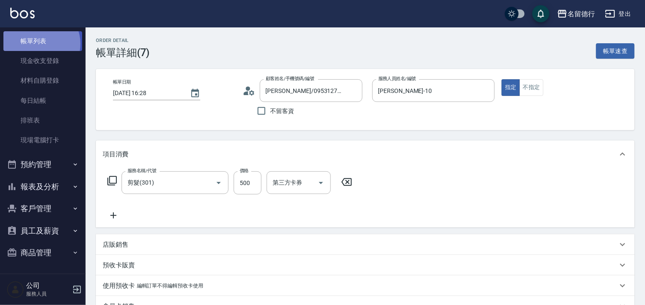
click at [39, 43] on link "帳單列表" at bounding box center [42, 41] width 79 height 20
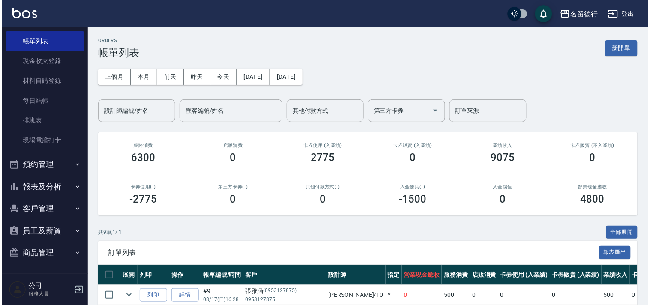
scroll to position [206, 0]
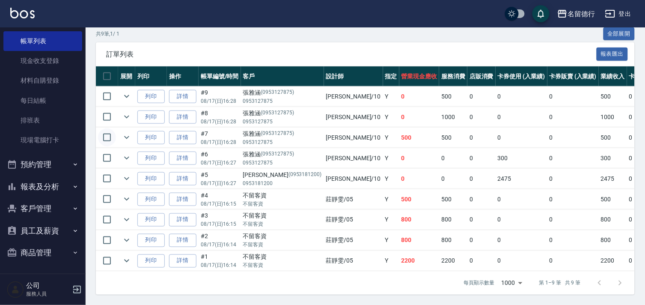
click at [111, 131] on input "checkbox" at bounding box center [107, 137] width 18 height 18
checkbox input "true"
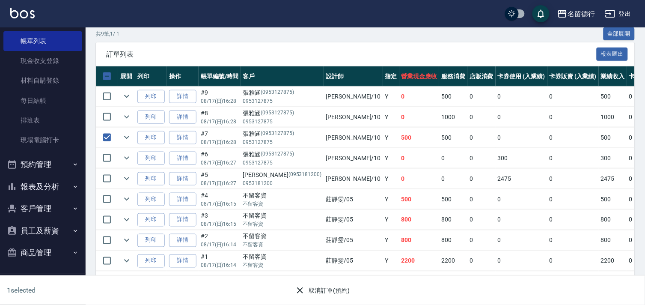
click at [323, 292] on button "取消訂單(預約)" at bounding box center [323, 291] width 62 height 16
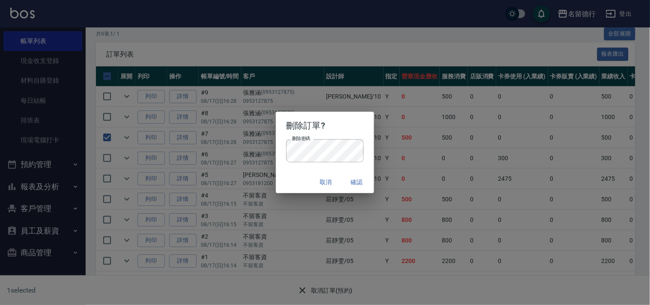
click at [358, 181] on button "確認" at bounding box center [356, 182] width 27 height 16
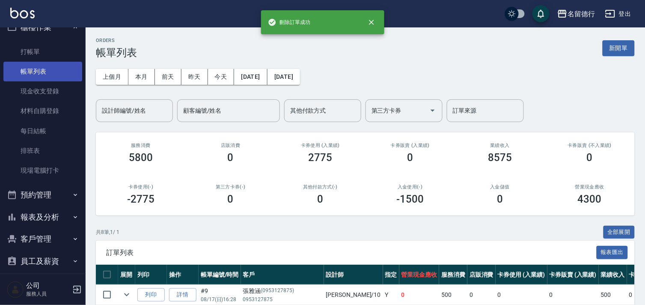
scroll to position [0, 0]
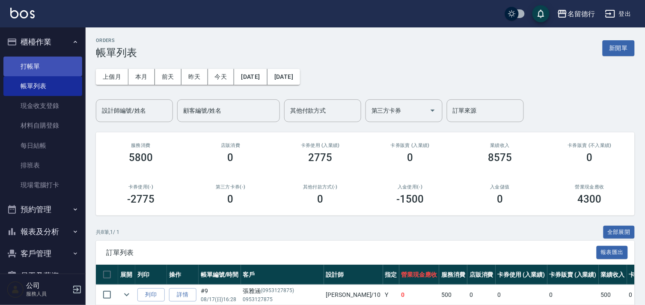
click at [39, 63] on link "打帳單" at bounding box center [42, 67] width 79 height 20
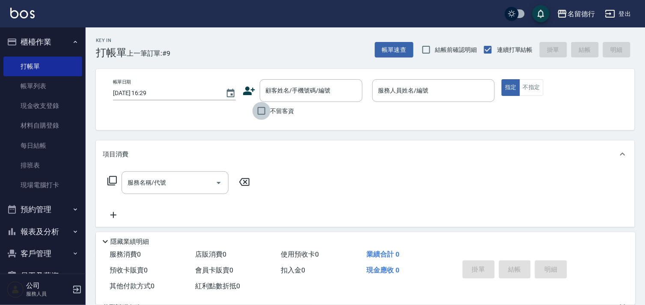
click at [263, 112] on input "不留客資" at bounding box center [262, 111] width 18 height 18
checkbox input "true"
